Goal: Task Accomplishment & Management: Use online tool/utility

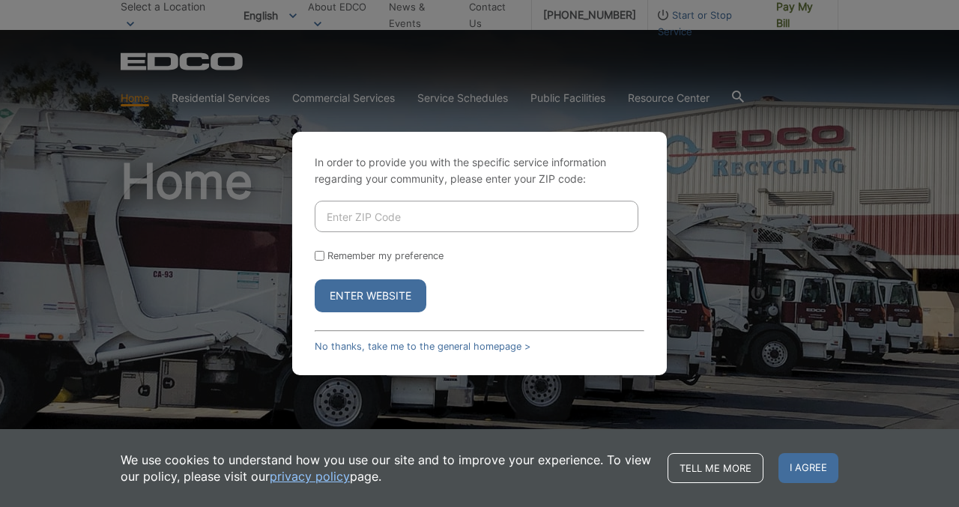
click at [414, 225] on input "Enter ZIP Code" at bounding box center [477, 216] width 324 height 31
type input "90813"
click at [315, 280] on button "Enter Website" at bounding box center [371, 296] width 112 height 33
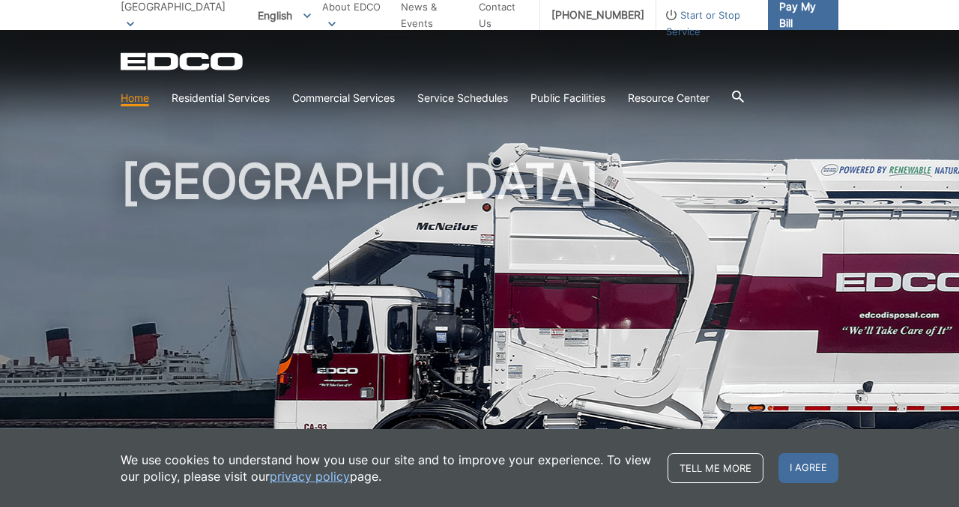
click at [789, 17] on span "Pay My Bill" at bounding box center [802, 15] width 47 height 33
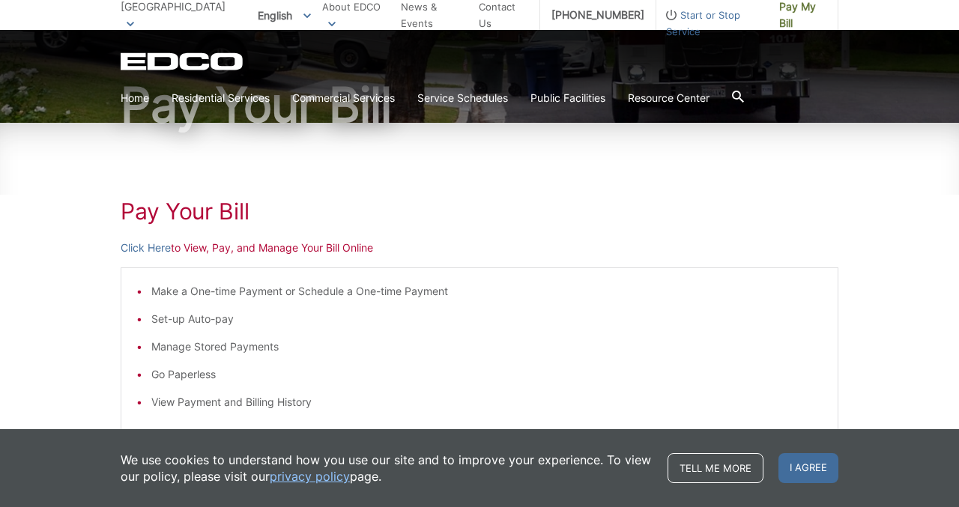
scroll to position [171, 0]
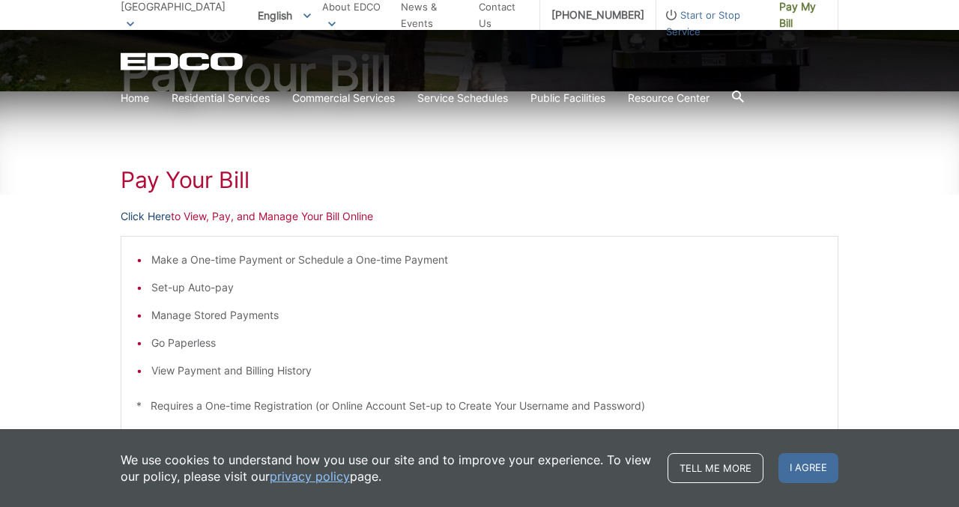
click at [142, 219] on link "Click Here" at bounding box center [146, 216] width 50 height 16
